Goal: Task Accomplishment & Management: Use online tool/utility

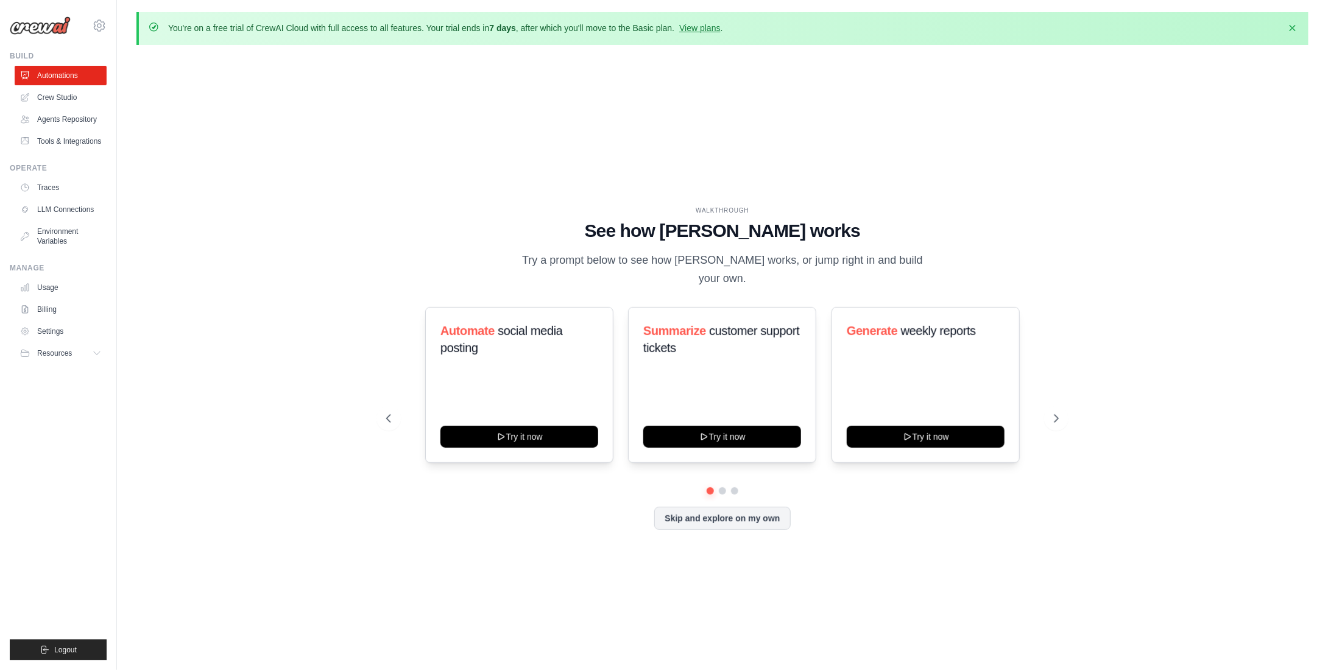
click at [63, 356] on span "Resources" at bounding box center [54, 354] width 35 height 10
click at [64, 355] on span "Resources" at bounding box center [54, 354] width 35 height 10
click at [69, 96] on link "Crew Studio" at bounding box center [61, 97] width 92 height 19
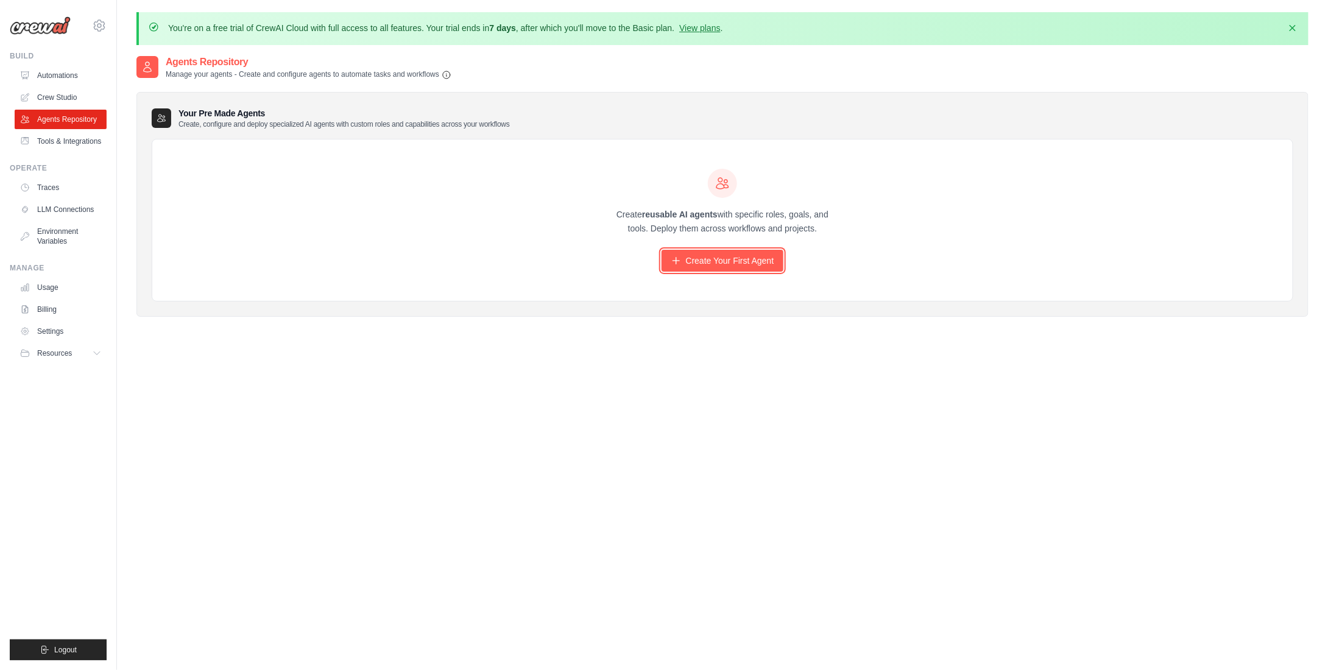
click at [697, 264] on link "Create Your First Agent" at bounding box center [723, 261] width 122 height 22
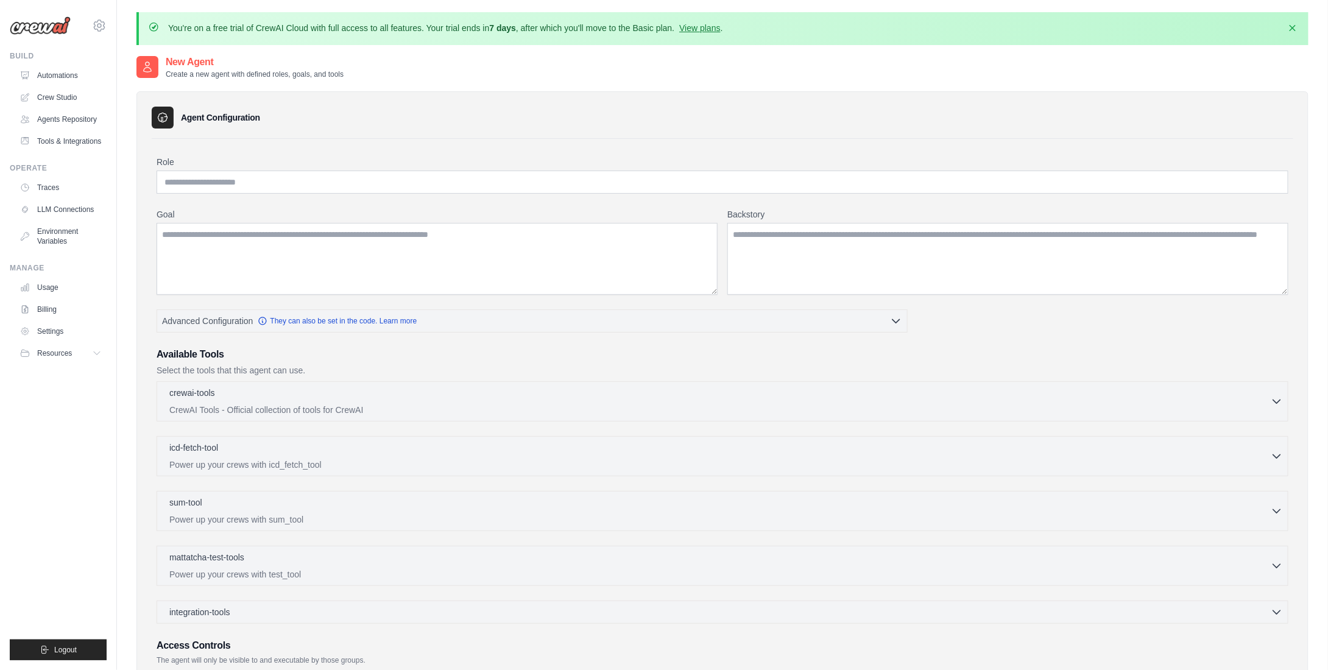
click at [66, 77] on link "Automations" at bounding box center [61, 75] width 92 height 19
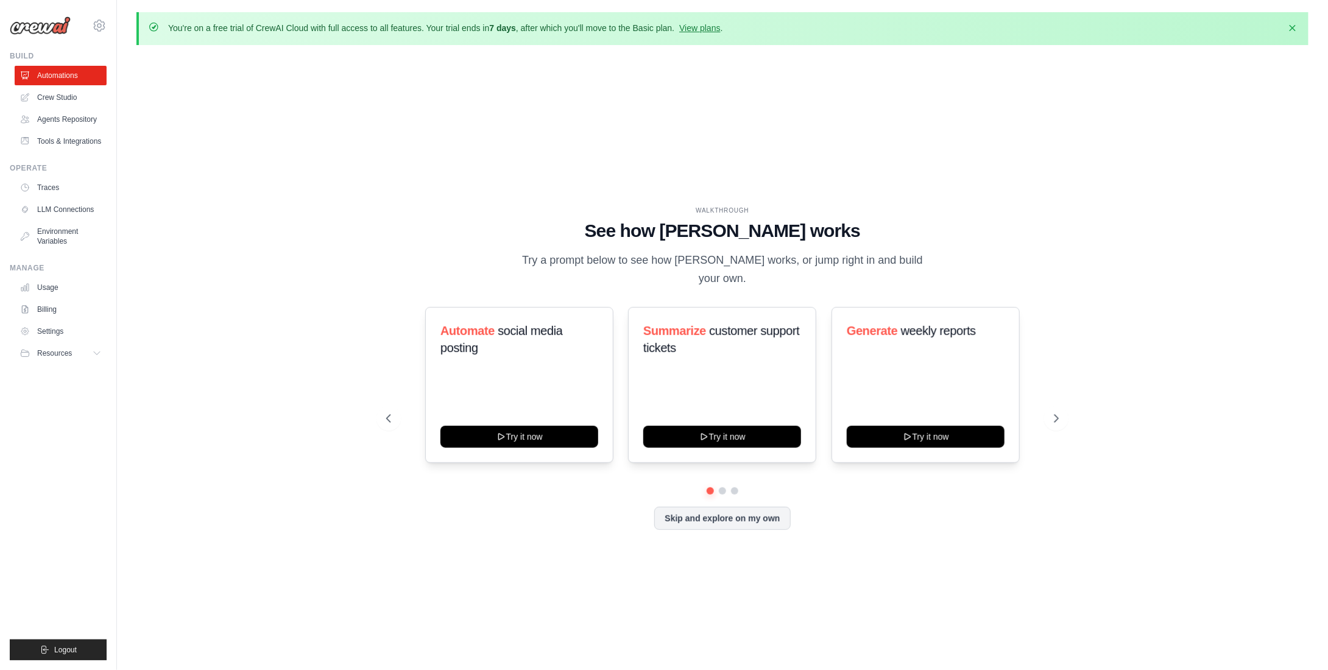
click at [57, 101] on link "Crew Studio" at bounding box center [61, 97] width 92 height 19
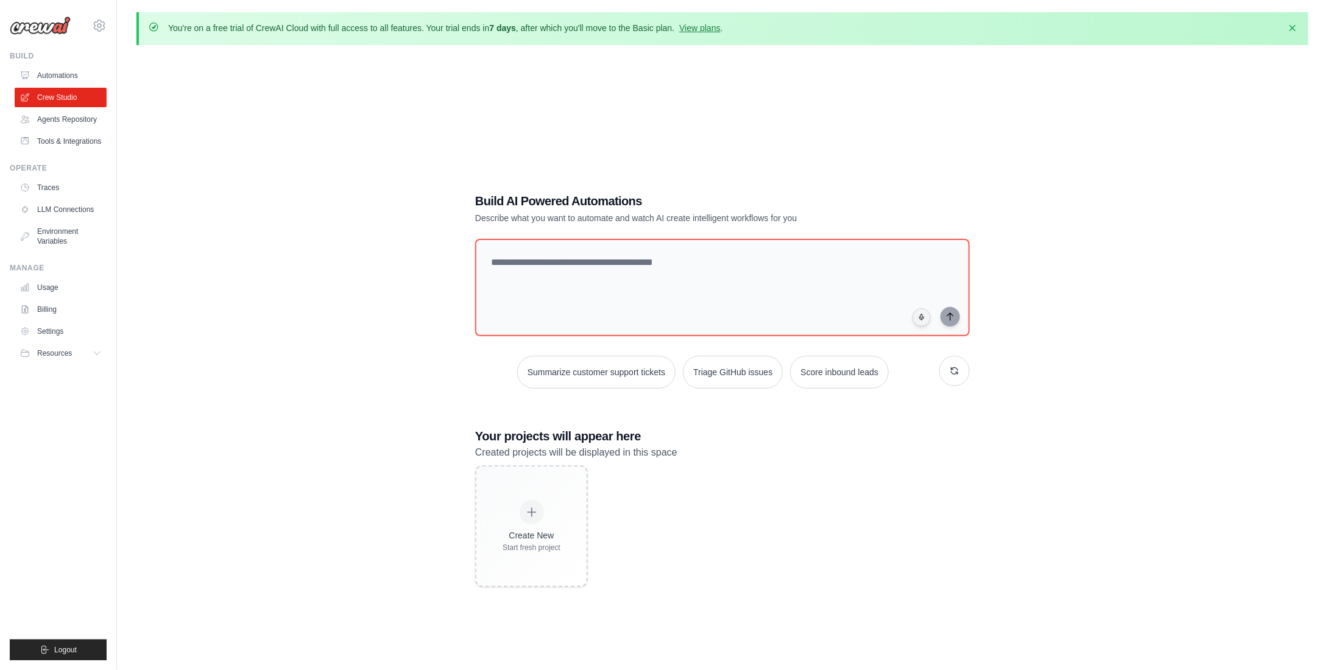
click at [80, 121] on link "Agents Repository" at bounding box center [61, 119] width 92 height 19
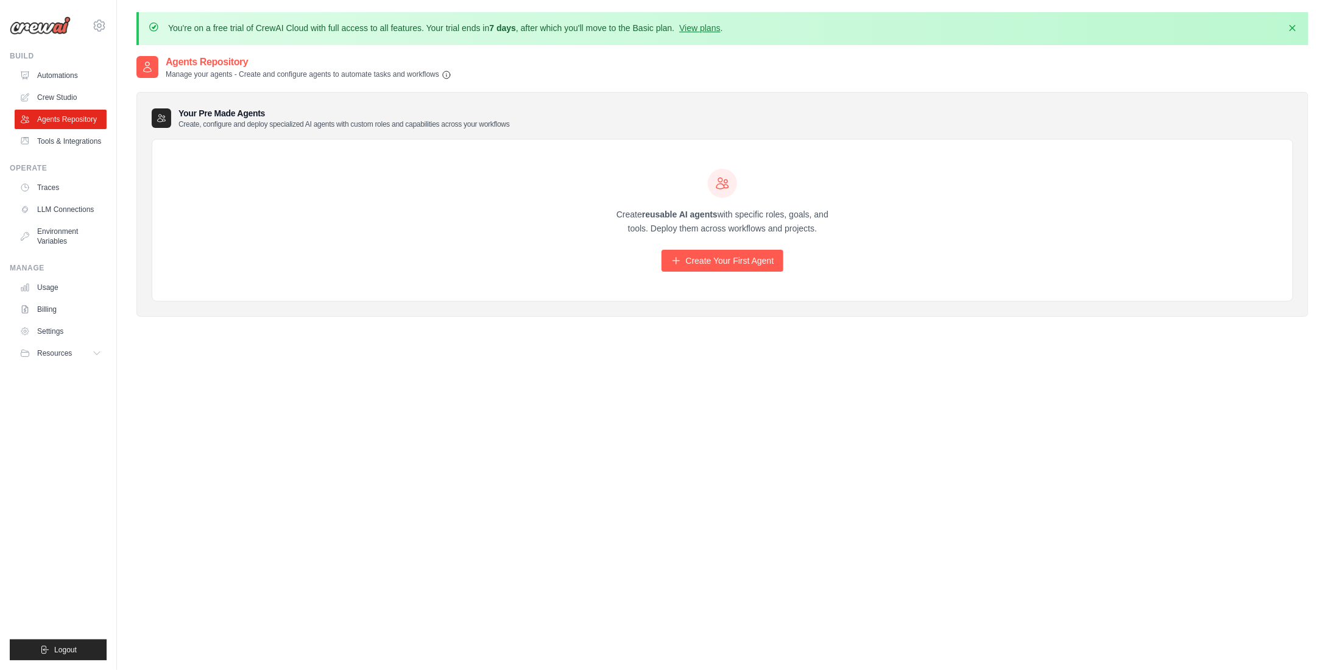
click at [253, 64] on h2 "Agents Repository" at bounding box center [309, 62] width 286 height 15
click at [727, 264] on link "Create Your First Agent" at bounding box center [723, 261] width 122 height 22
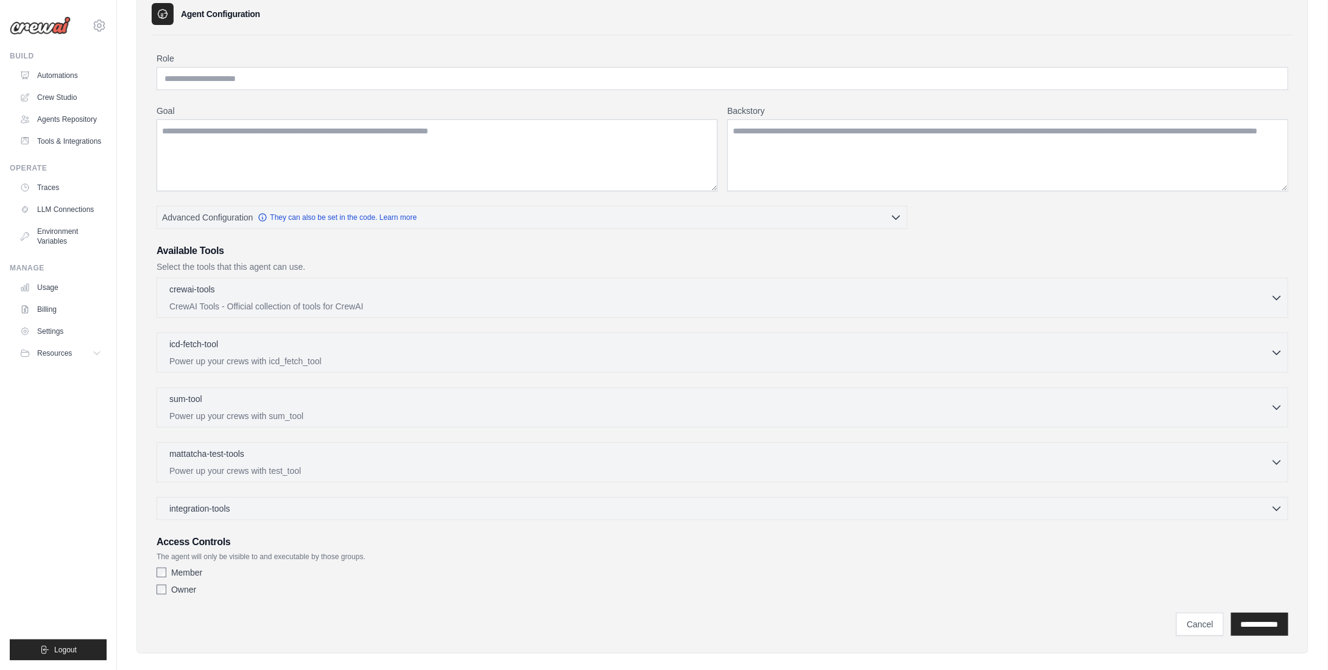
scroll to position [113, 0]
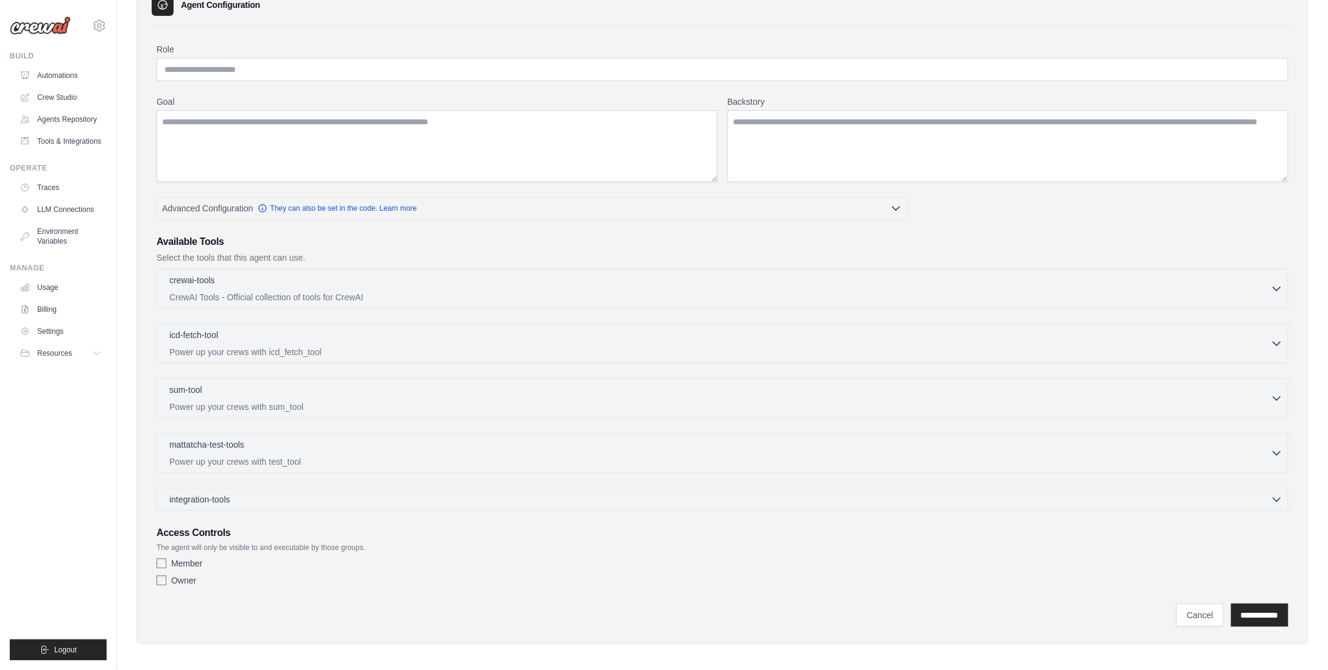
click at [1276, 495] on icon "button" at bounding box center [1277, 500] width 12 height 12
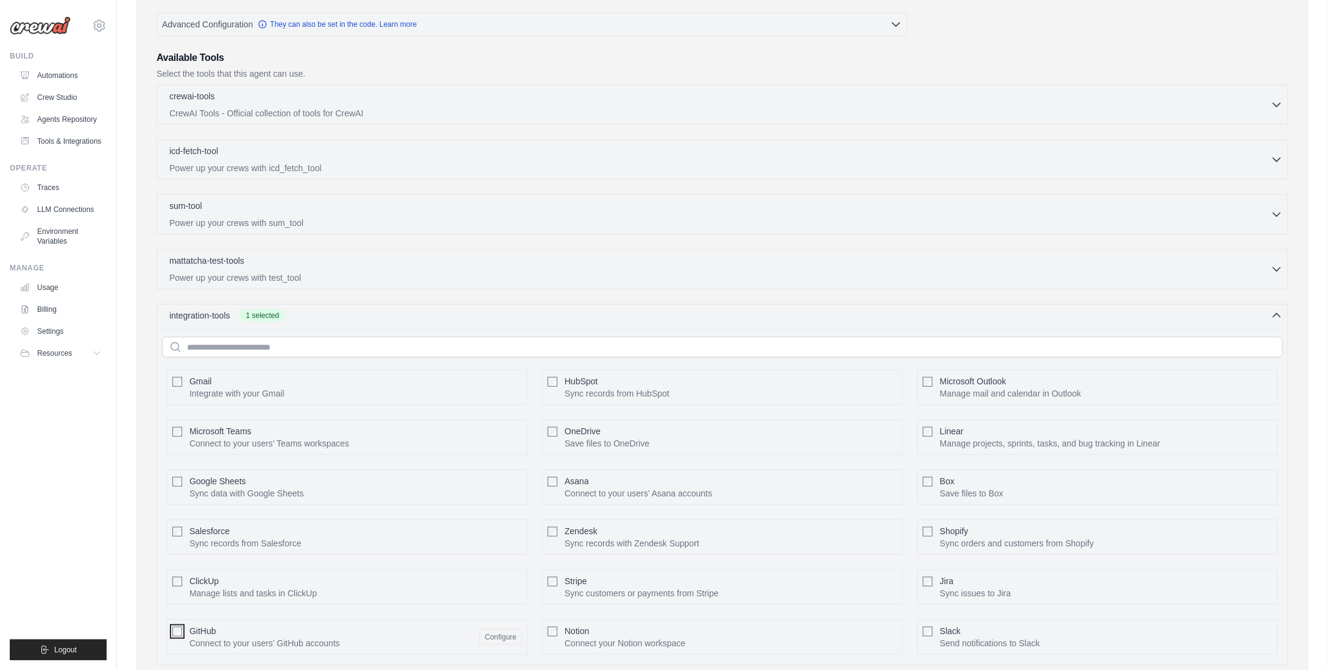
scroll to position [296, 0]
click at [776, 294] on div "crewai-tools 0 selected CrewAI Tools - Official collection of tools for CrewAI" at bounding box center [723, 375] width 1132 height 581
click at [1273, 266] on icon "button" at bounding box center [1277, 270] width 12 height 12
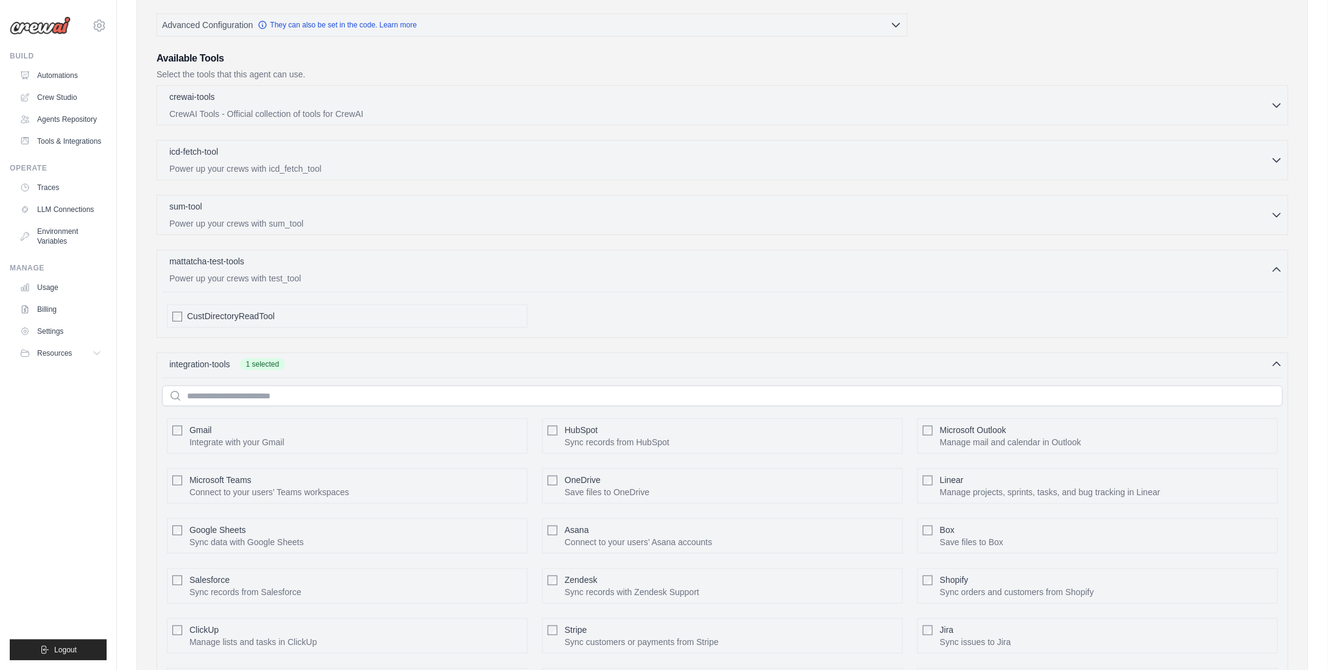
click at [1273, 266] on icon "button" at bounding box center [1277, 270] width 12 height 12
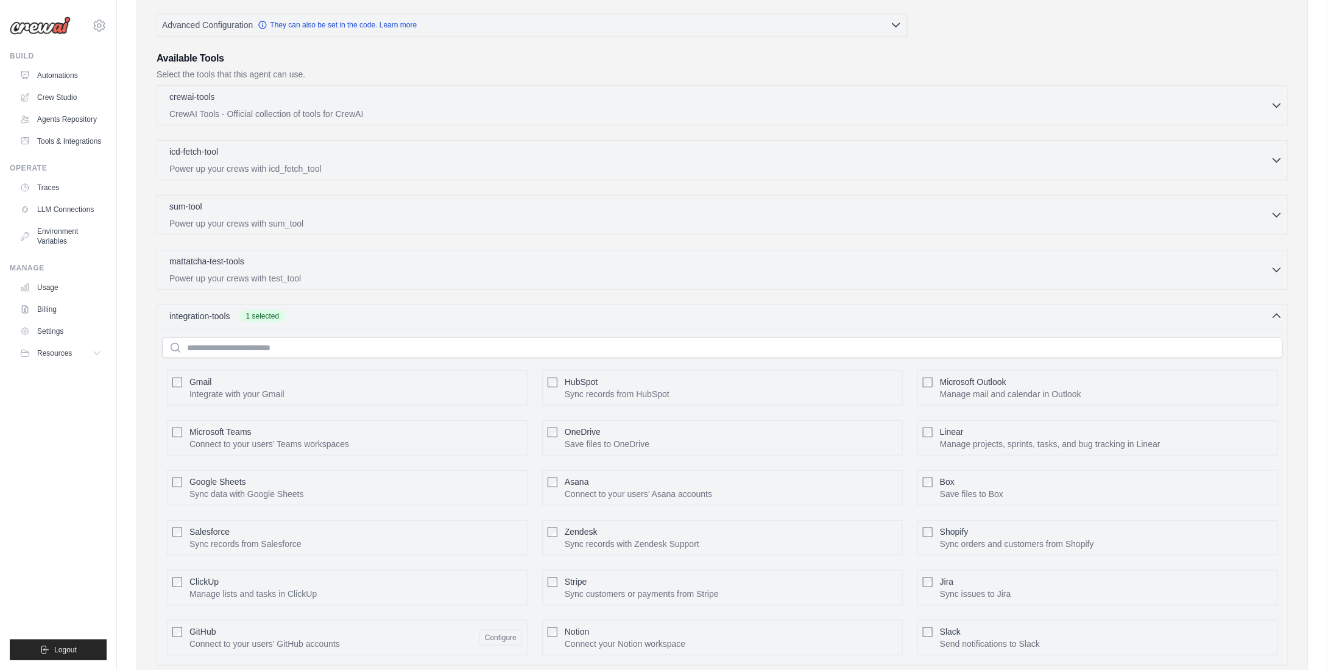
click at [1277, 211] on icon "button" at bounding box center [1277, 215] width 12 height 12
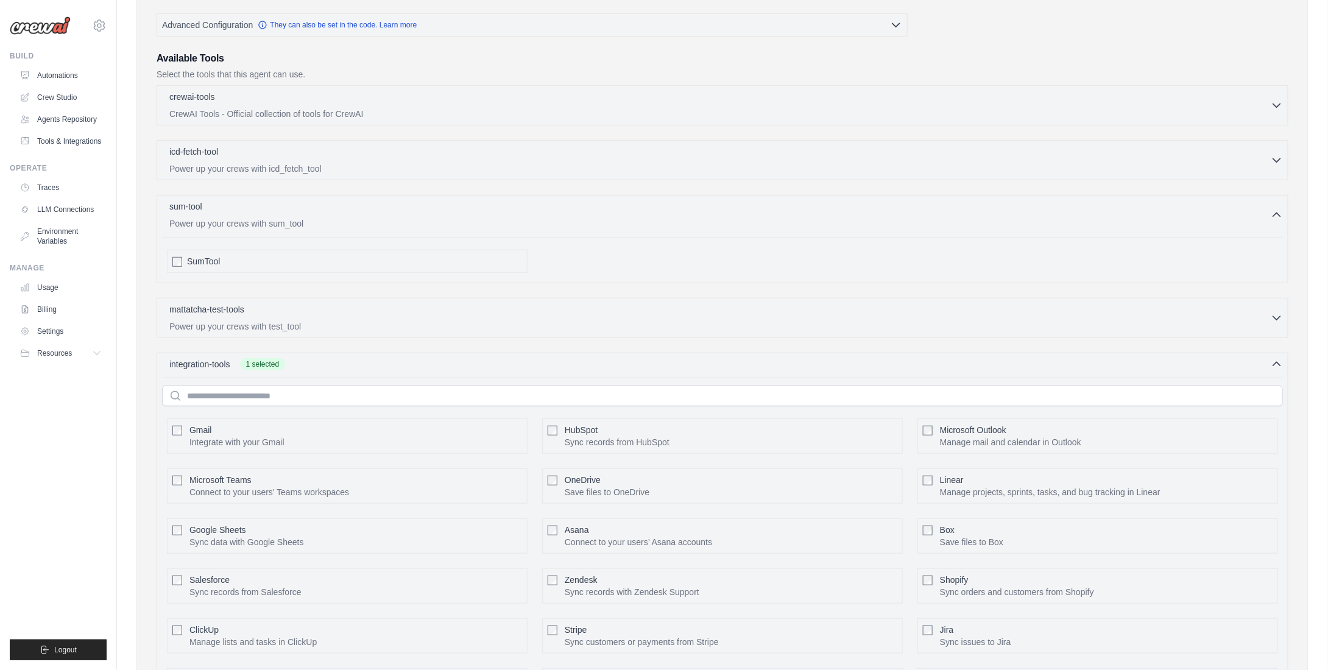
click at [1277, 211] on icon "button" at bounding box center [1277, 215] width 12 height 12
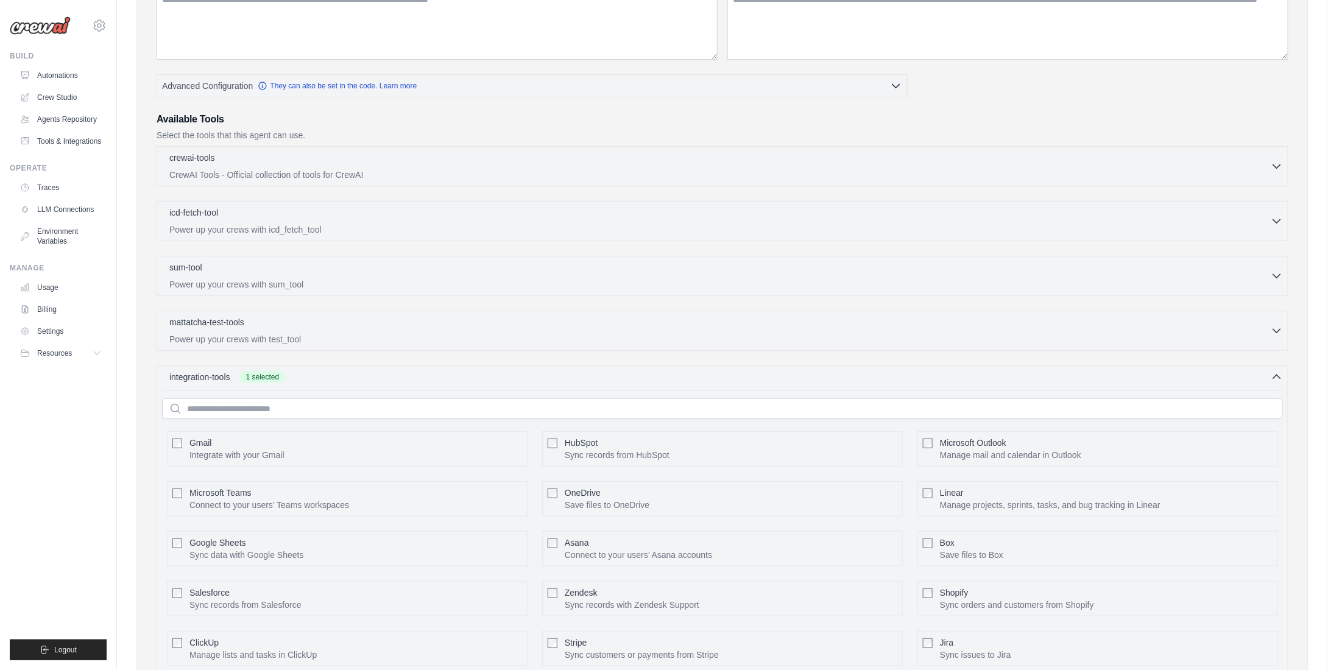
scroll to position [235, 0]
click at [534, 164] on div "crewai-tools 0 selected CrewAI Tools - Official collection of tools for CrewAI" at bounding box center [720, 166] width 1102 height 29
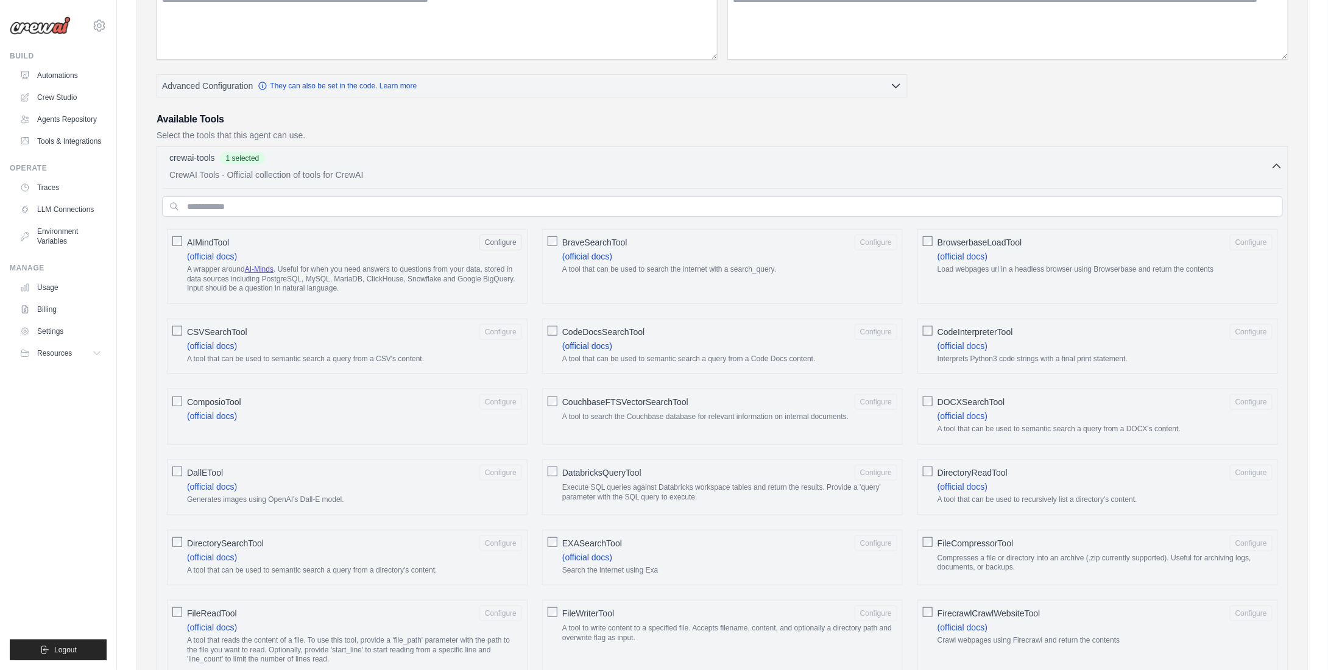
click at [933, 237] on div "BrowserbaseLoadTool Configure (official docs) Load webpages url in a headless b…" at bounding box center [1098, 266] width 361 height 75
